Goal: Find specific page/section: Find specific page/section

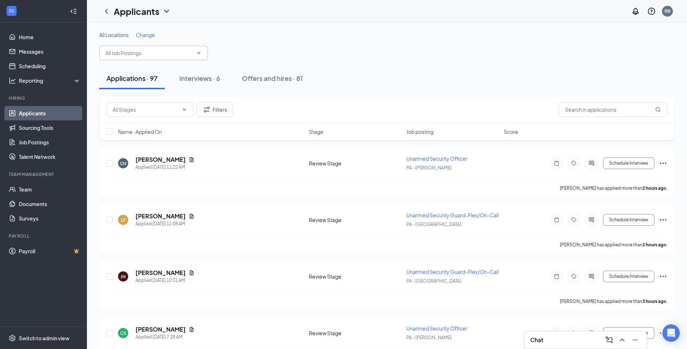
click at [200, 54] on icon "ChevronDown" at bounding box center [199, 53] width 6 height 6
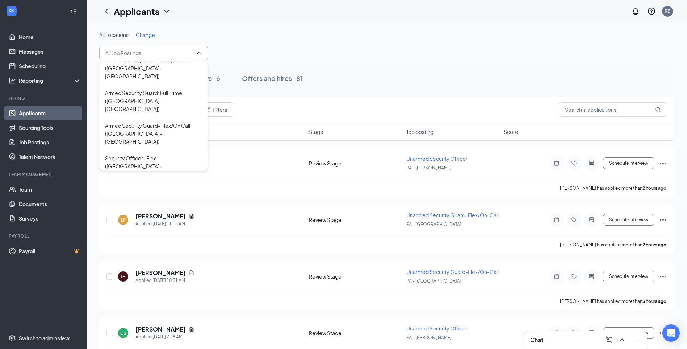
scroll to position [242, 0]
click at [199, 54] on icon "ChevronUp" at bounding box center [199, 53] width 6 height 6
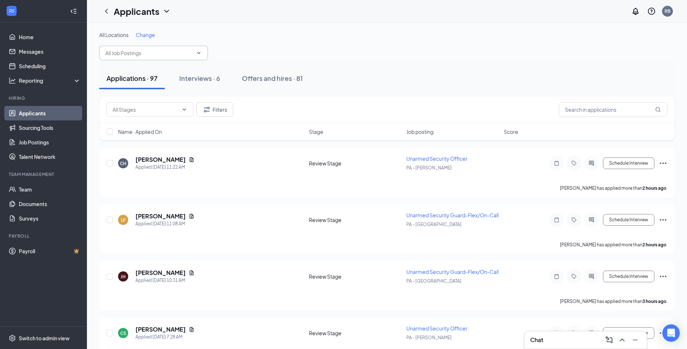
click at [456, 84] on div "Applications · 97 Interviews · 6 Offers and hires · 81" at bounding box center [387, 78] width 576 height 22
click at [379, 54] on div "All Locations Change" at bounding box center [387, 45] width 576 height 29
click at [195, 77] on div "Interviews · 6" at bounding box center [199, 78] width 41 height 9
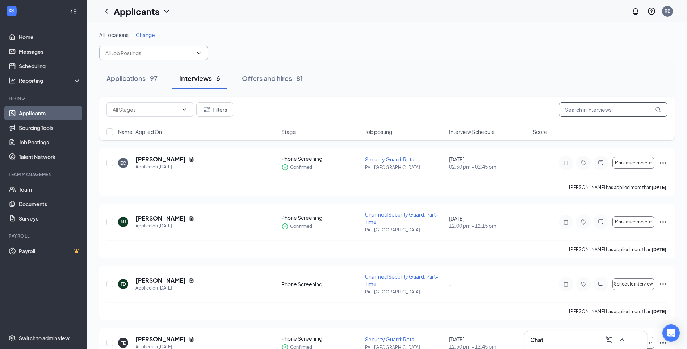
click at [590, 110] on input "text" at bounding box center [613, 109] width 109 height 14
click at [139, 78] on div "Applications · 97" at bounding box center [132, 78] width 51 height 9
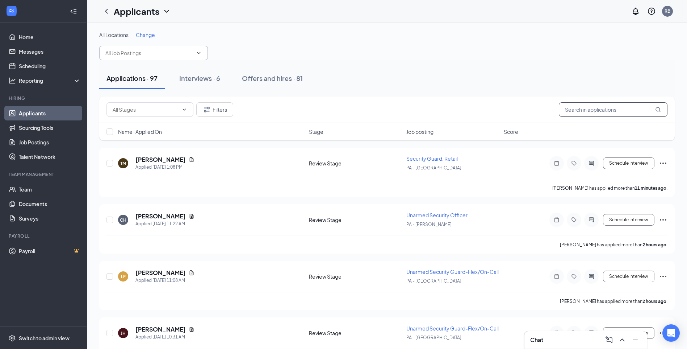
click at [590, 113] on input "text" at bounding box center [613, 109] width 109 height 14
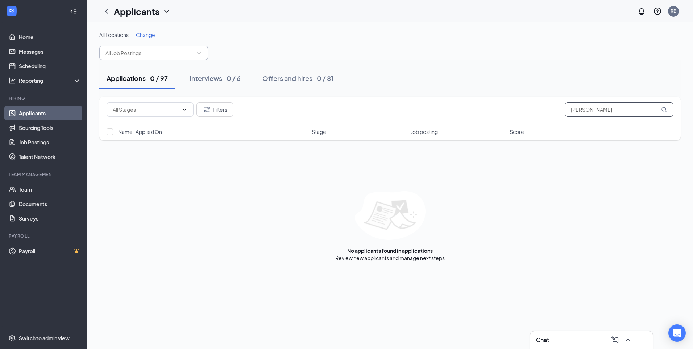
click at [595, 108] on input "[PERSON_NAME]" at bounding box center [618, 109] width 109 height 14
type input "S"
